Goal: Information Seeking & Learning: Learn about a topic

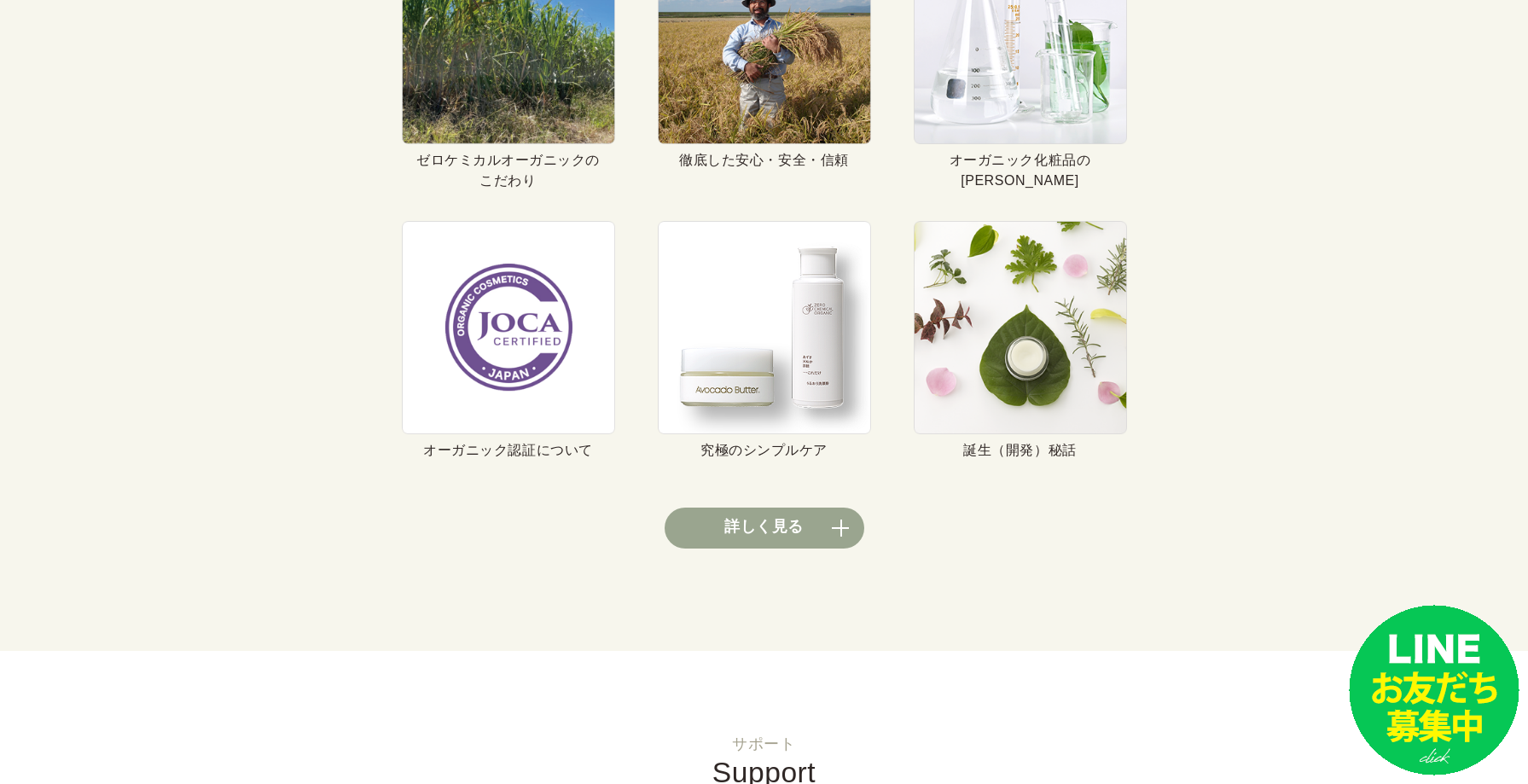
scroll to position [6400, 0]
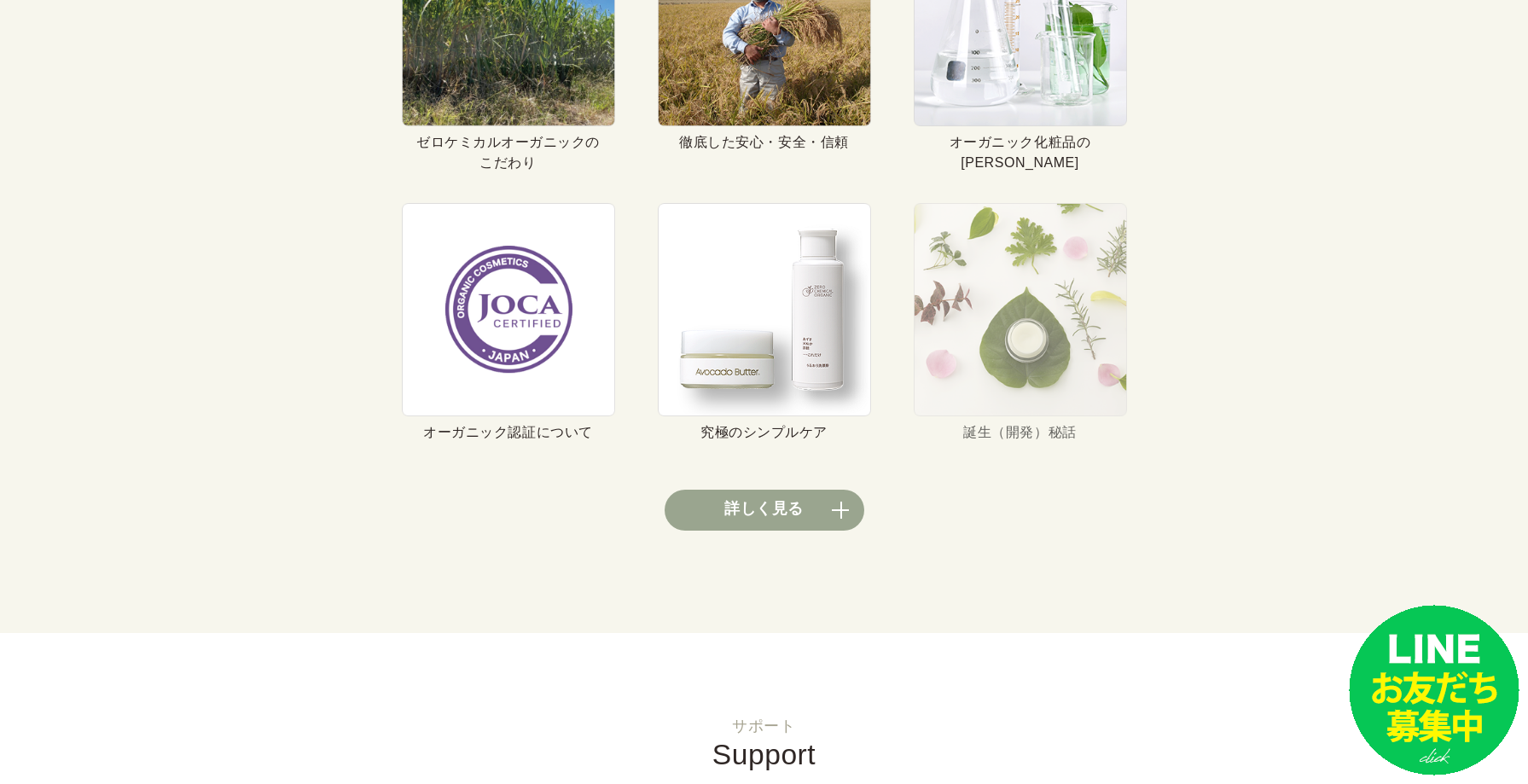
click at [1039, 282] on img at bounding box center [1020, 309] width 214 height 214
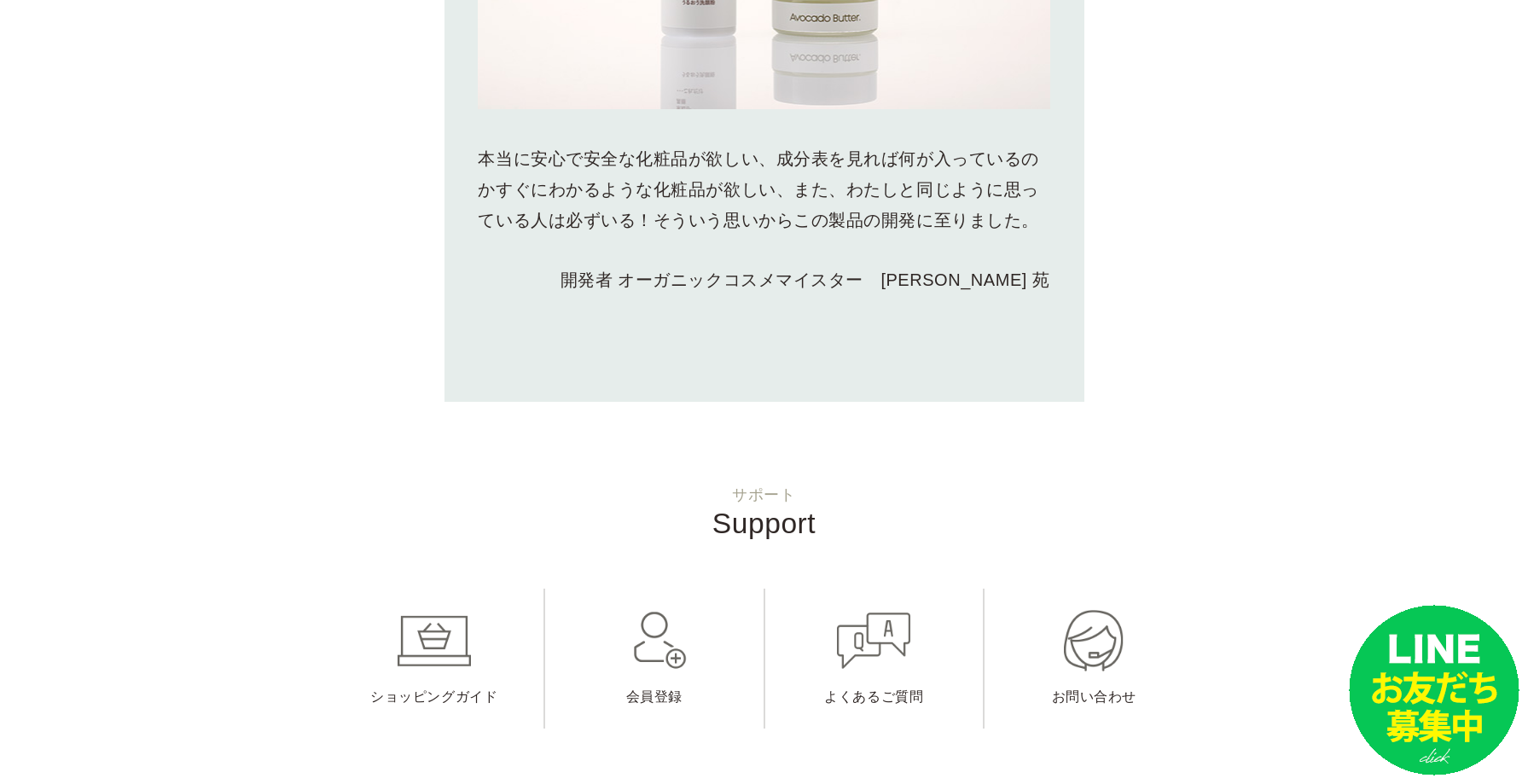
scroll to position [5888, 0]
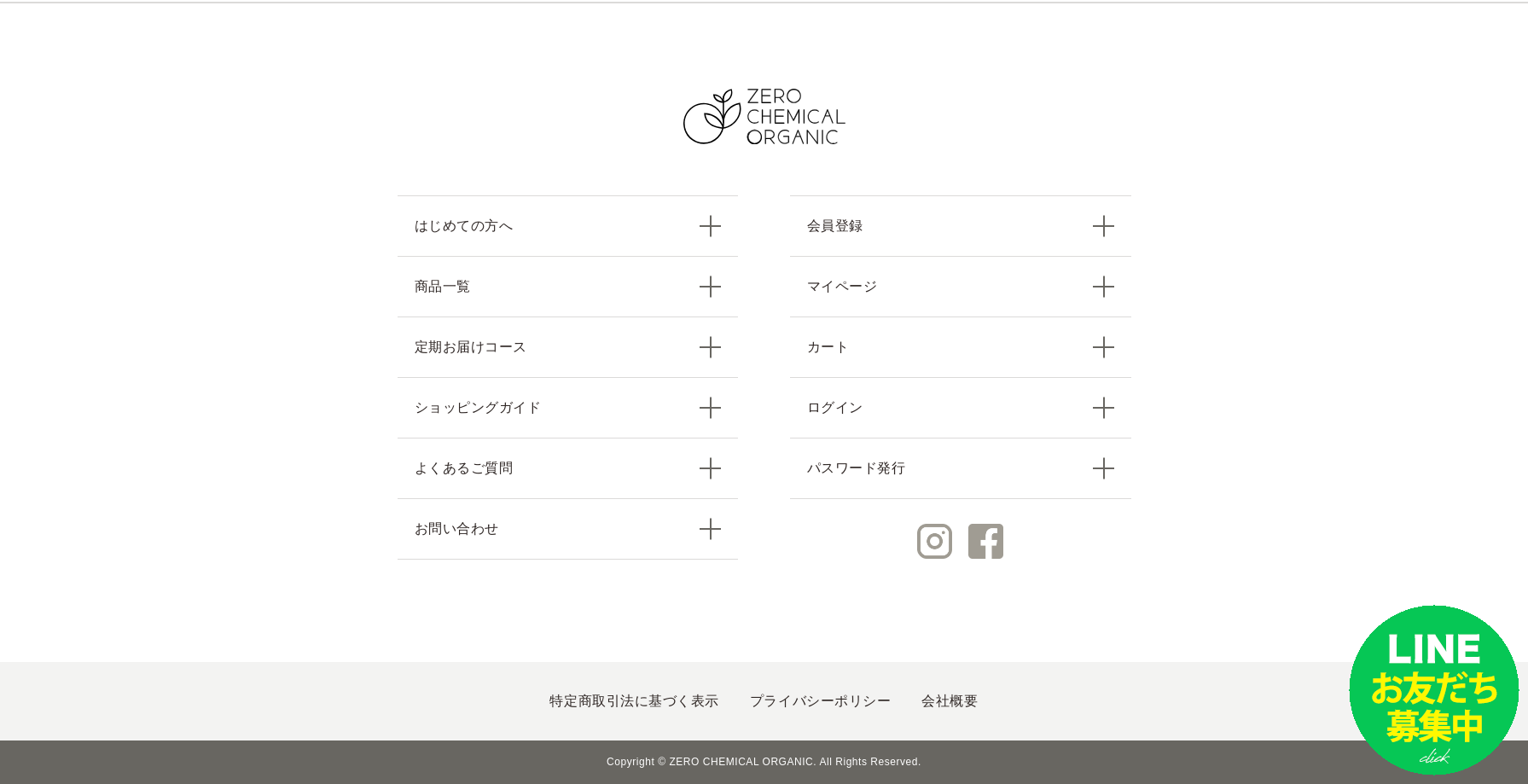
scroll to position [6688, 0]
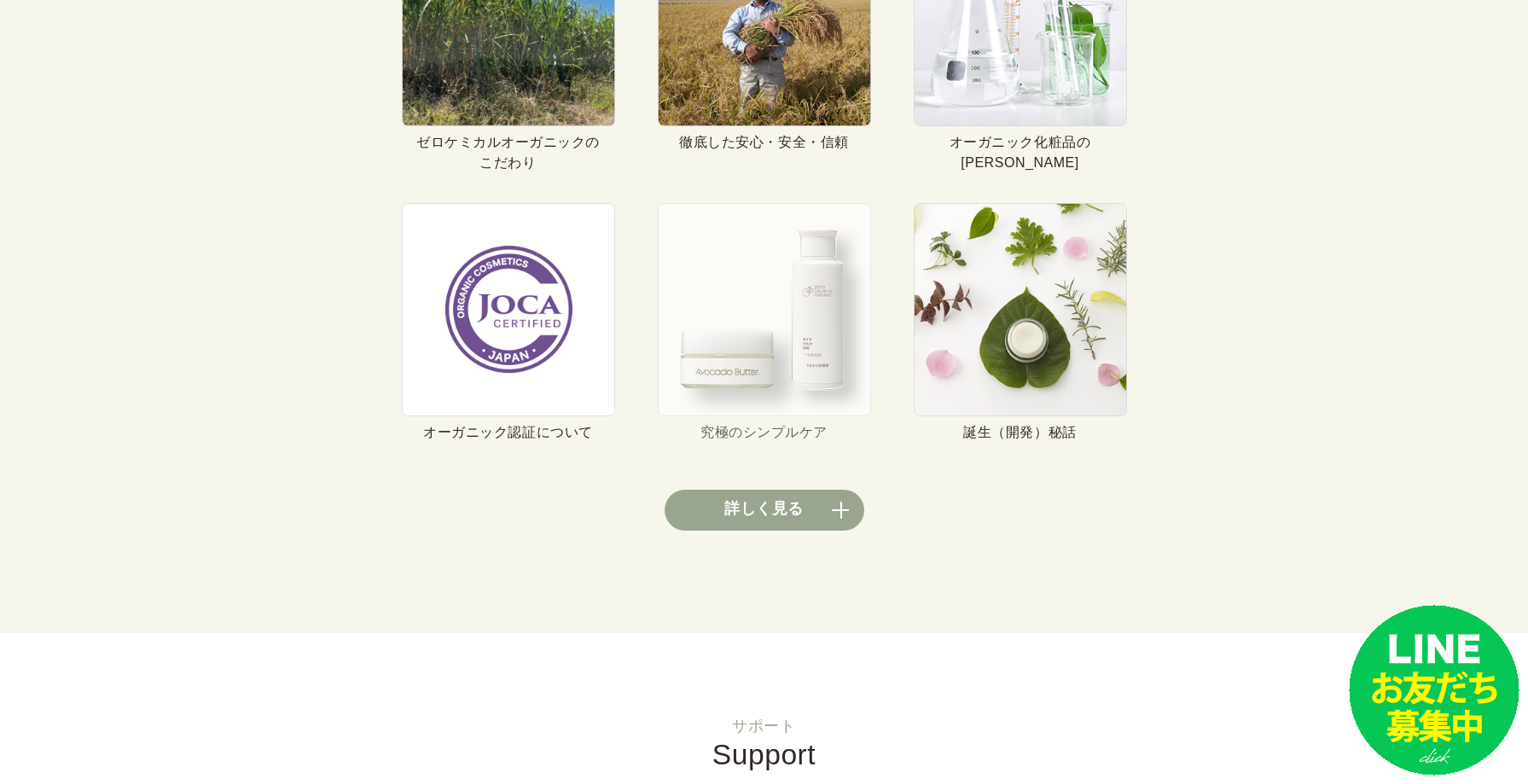
click at [752, 299] on img at bounding box center [764, 309] width 214 height 214
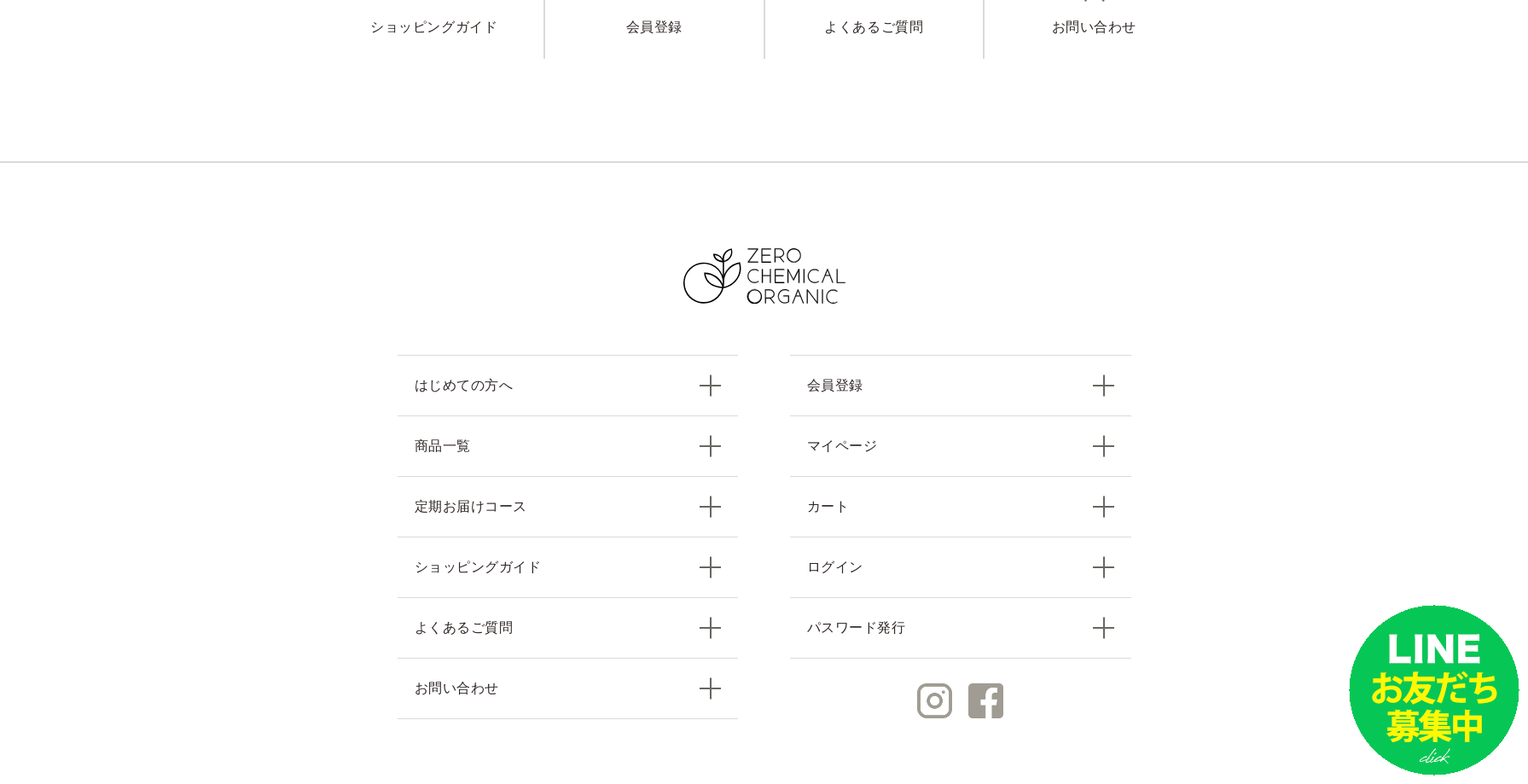
scroll to position [4778, 0]
